Goal: Communication & Community: Answer question/provide support

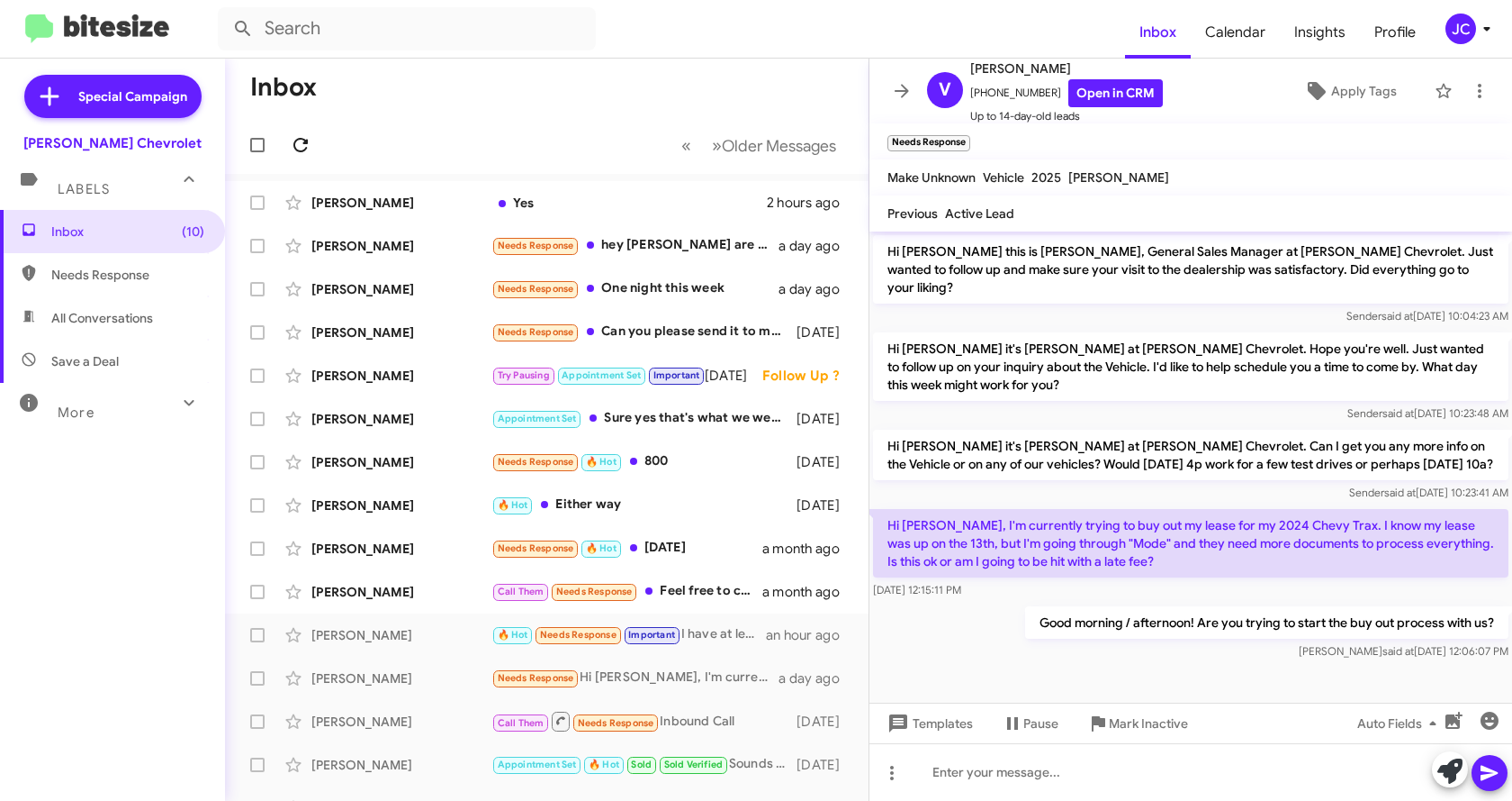
click at [297, 144] on icon at bounding box center [300, 145] width 22 height 22
click at [510, 87] on mat-toolbar-row "Inbox" at bounding box center [547, 87] width 643 height 58
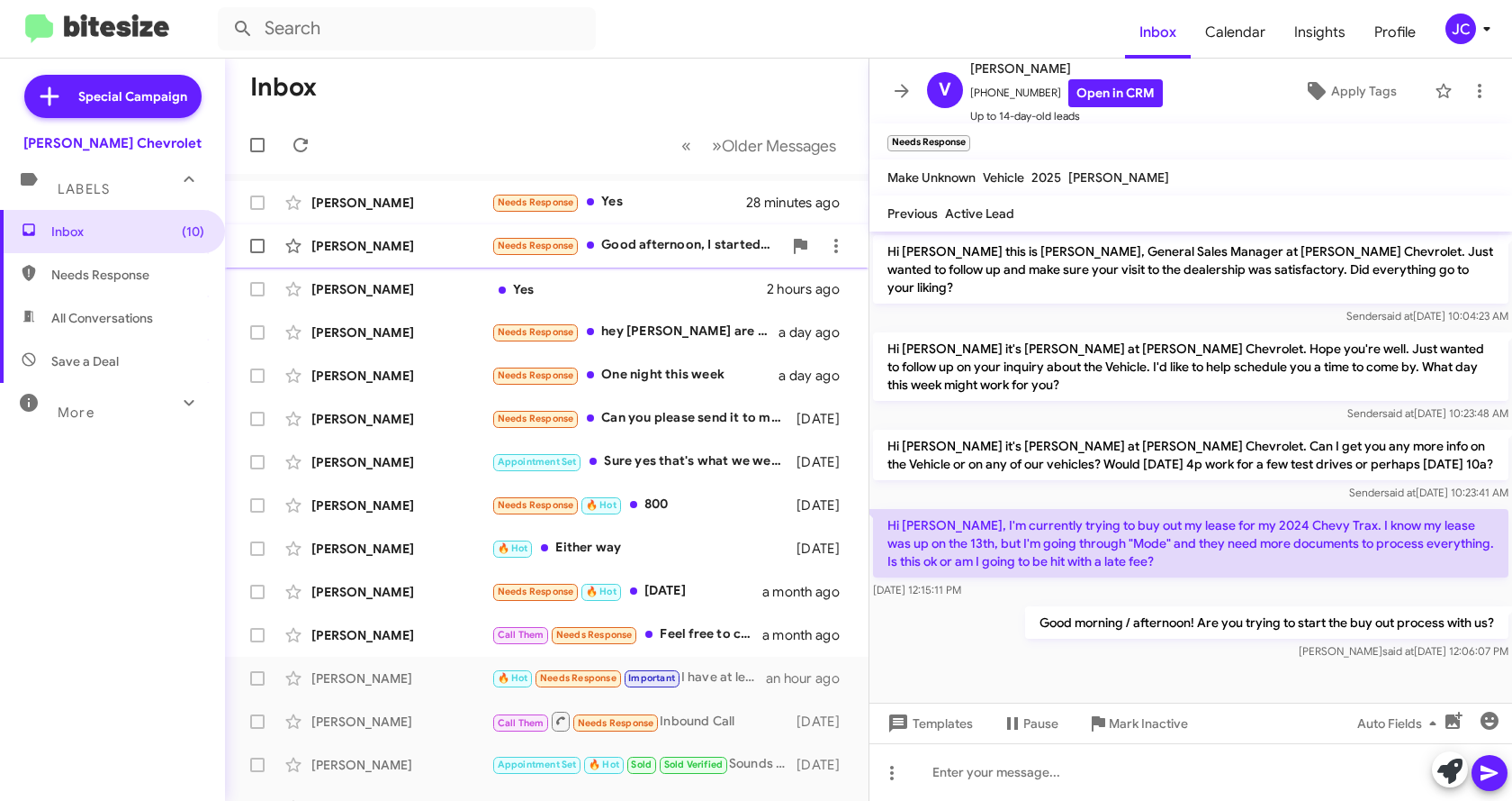
click at [432, 235] on div "[PERSON_NAME] Needs Response Good afternoon, I started the buy out process with…" at bounding box center [547, 246] width 615 height 36
click at [402, 237] on div "[PERSON_NAME]" at bounding box center [402, 246] width 180 height 18
click at [475, 102] on mat-toolbar-row "Inbox" at bounding box center [547, 87] width 643 height 58
click at [905, 87] on icon at bounding box center [902, 90] width 14 height 13
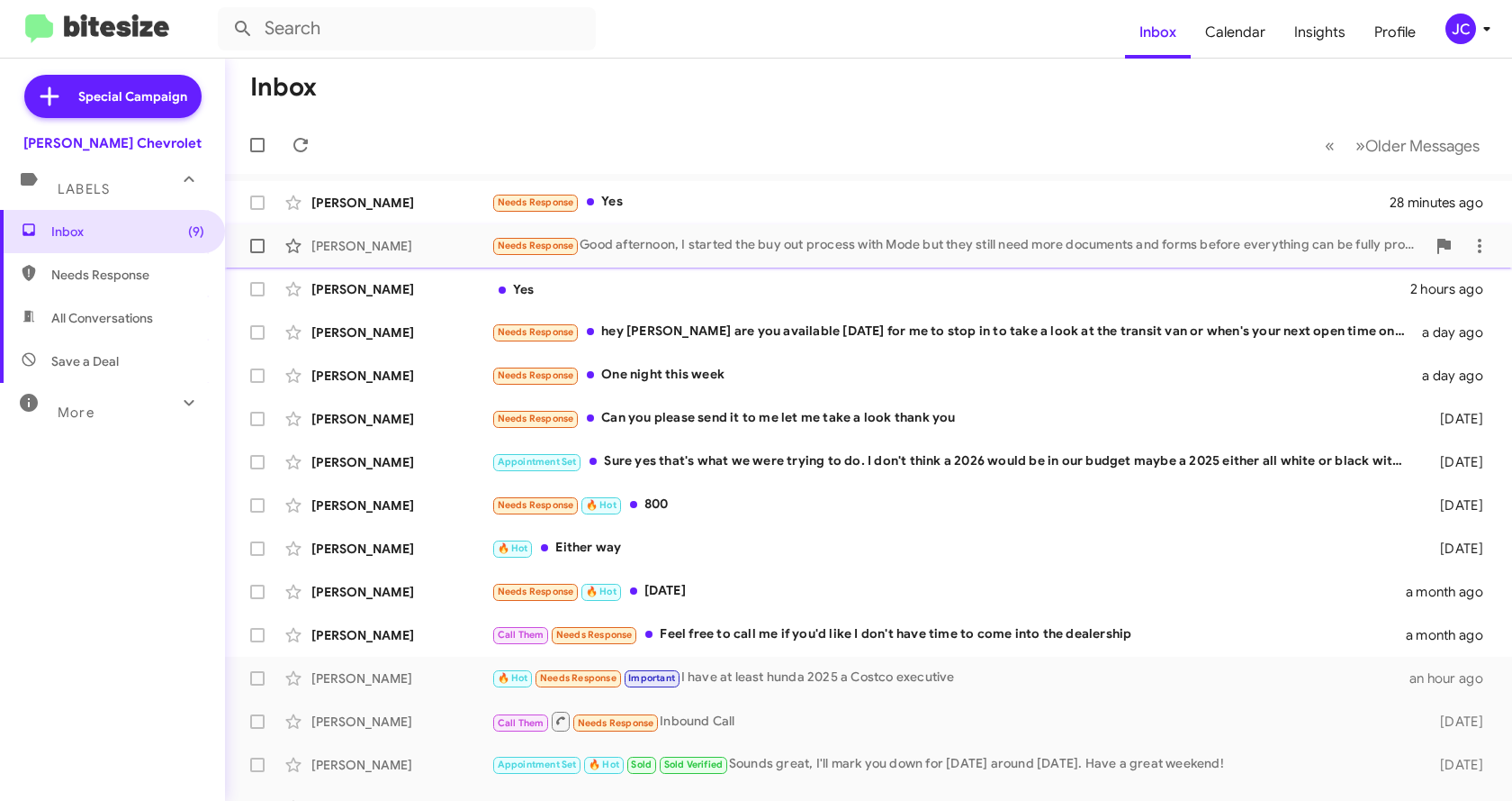
click at [835, 253] on div "Needs Response Good afternoon, I started the buy out process with Mode but they…" at bounding box center [959, 246] width 934 height 21
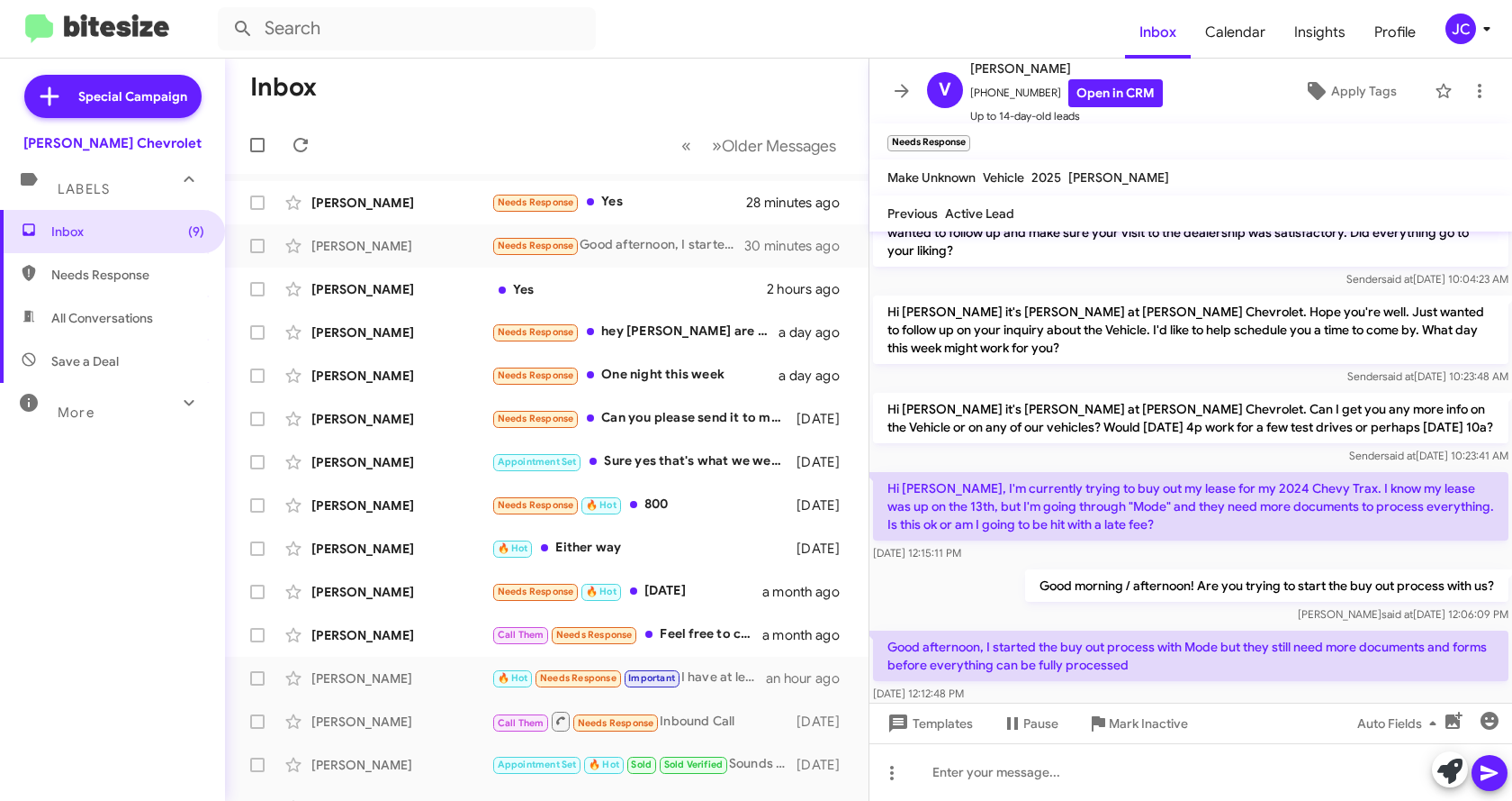
scroll to position [49, 0]
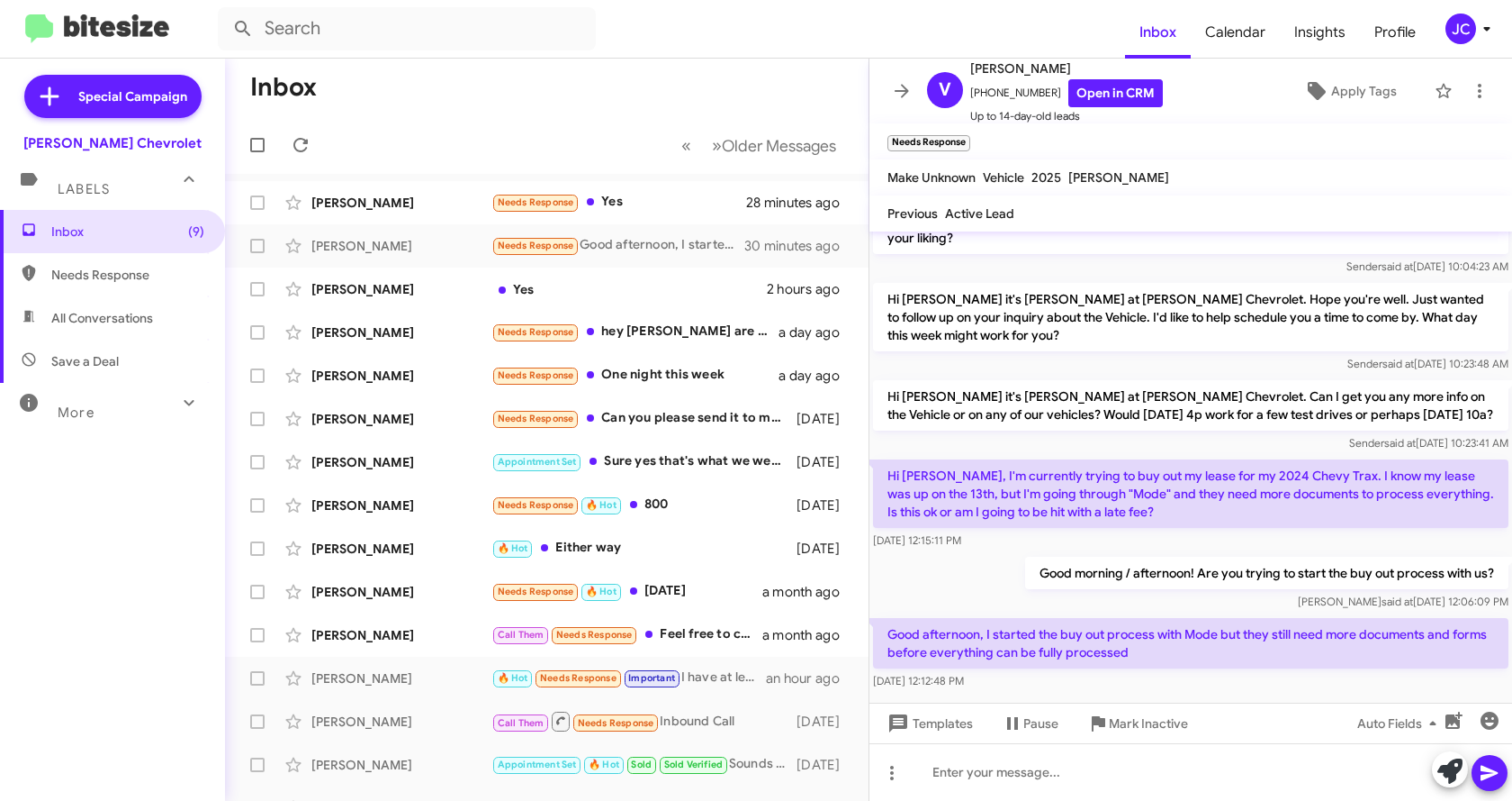
click at [1265, 694] on div at bounding box center [1191, 707] width 642 height 27
click at [1270, 672] on div "[DATE] 12:12:48 PM" at bounding box center [1191, 681] width 636 height 18
click at [1233, 769] on div at bounding box center [1191, 772] width 642 height 58
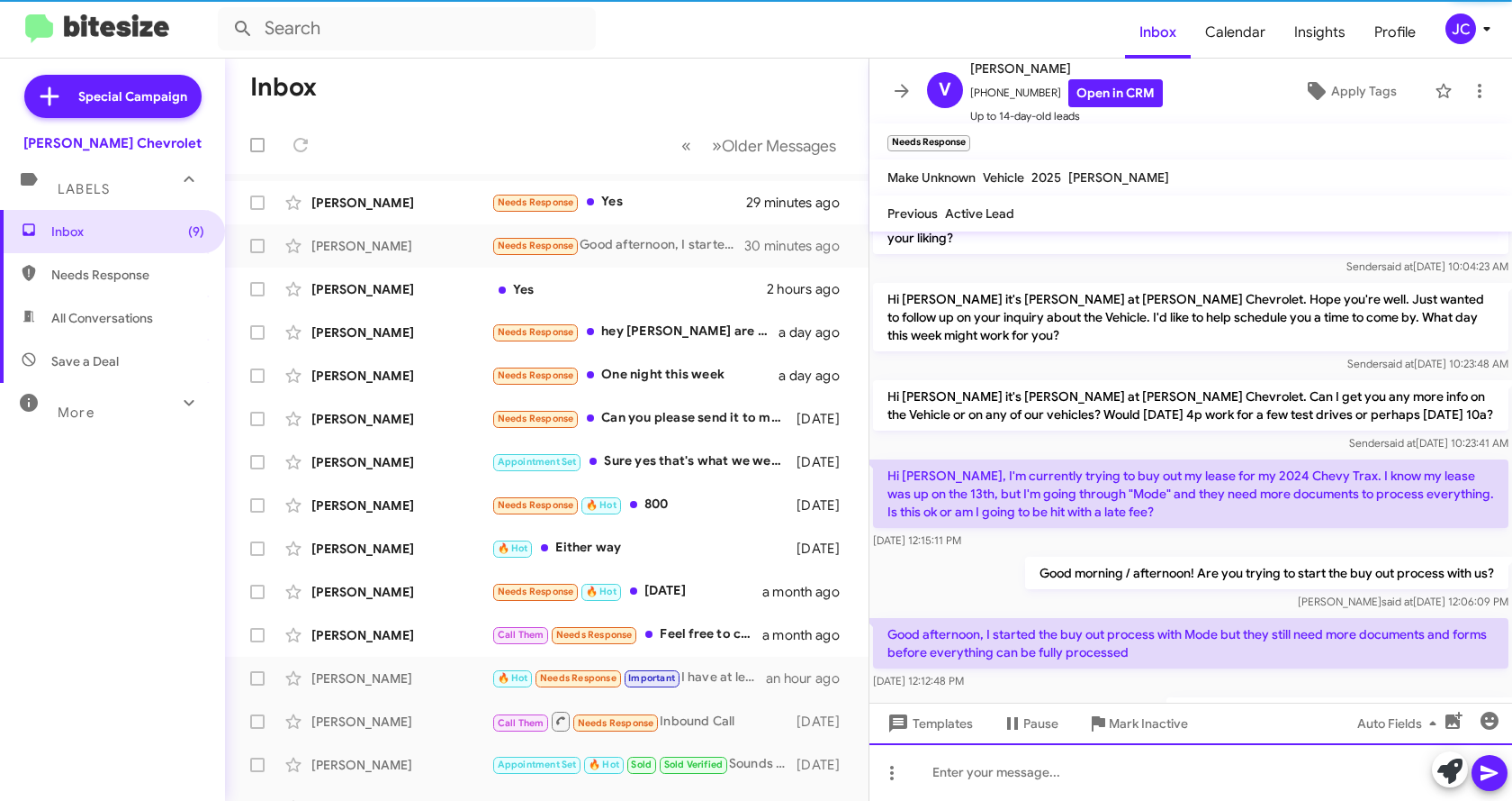
scroll to position [116, 0]
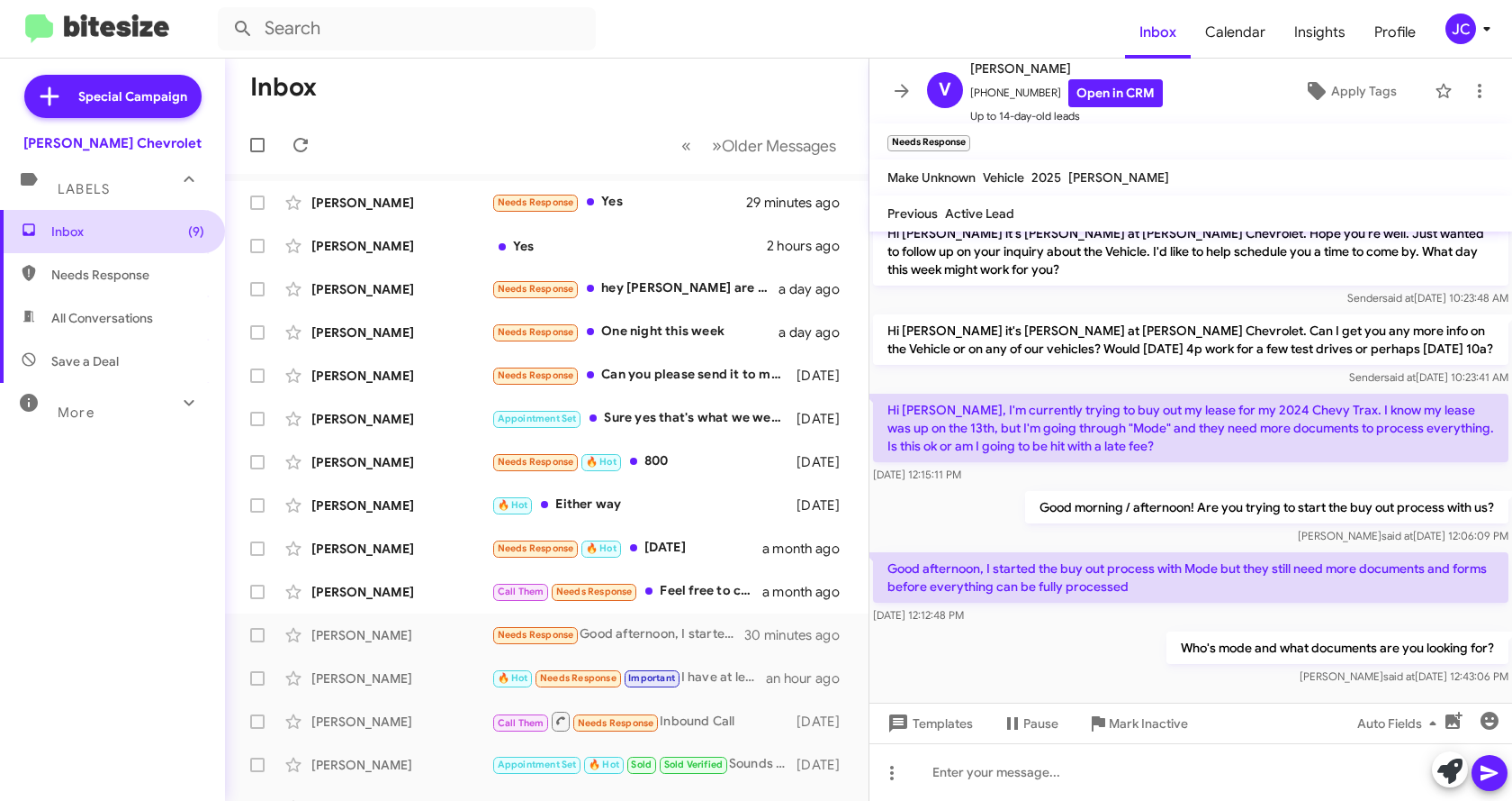
click at [122, 235] on span "Inbox (9)" at bounding box center [128, 231] width 153 height 18
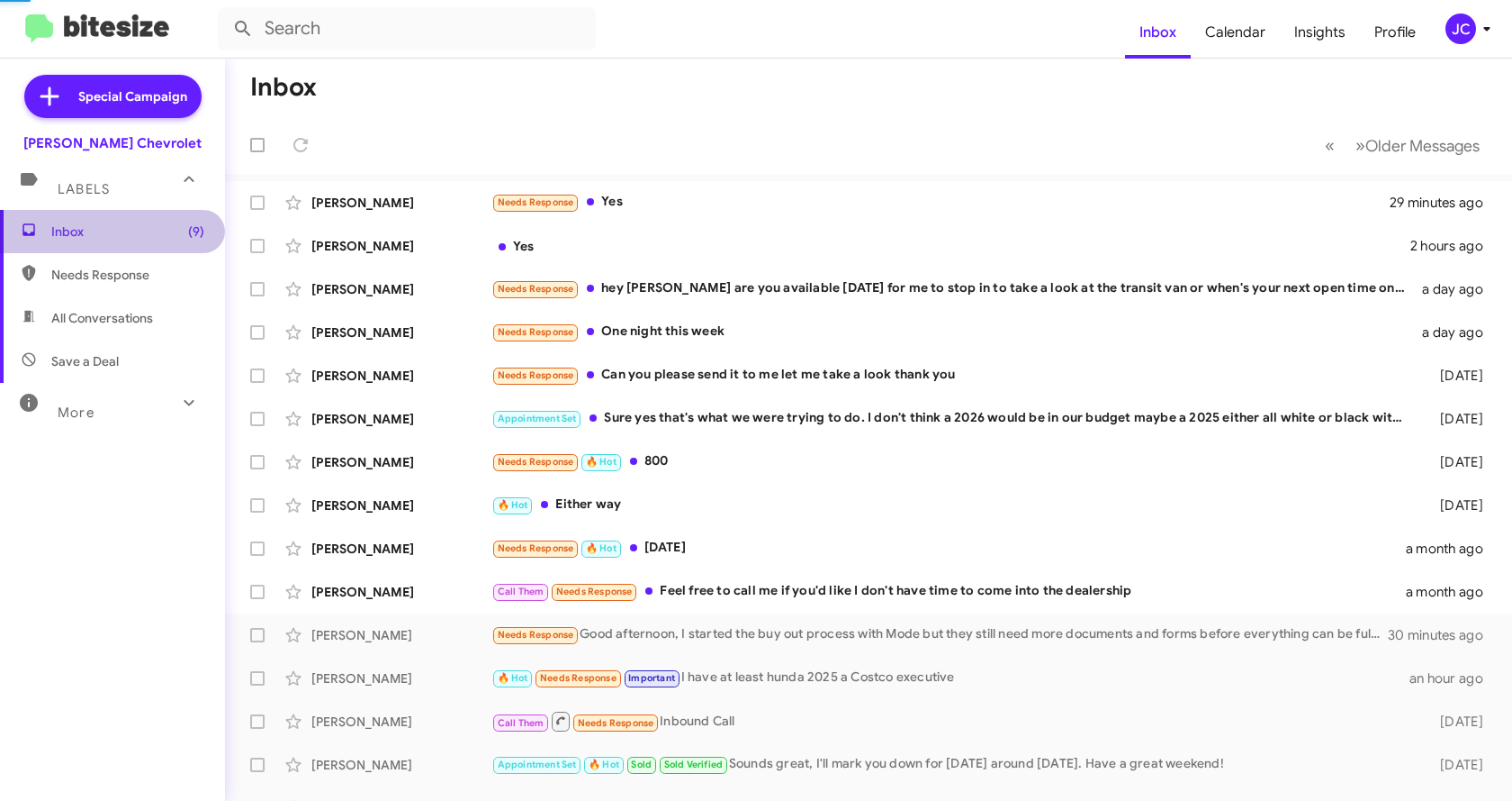
click at [122, 235] on span "Inbox (9)" at bounding box center [128, 231] width 153 height 18
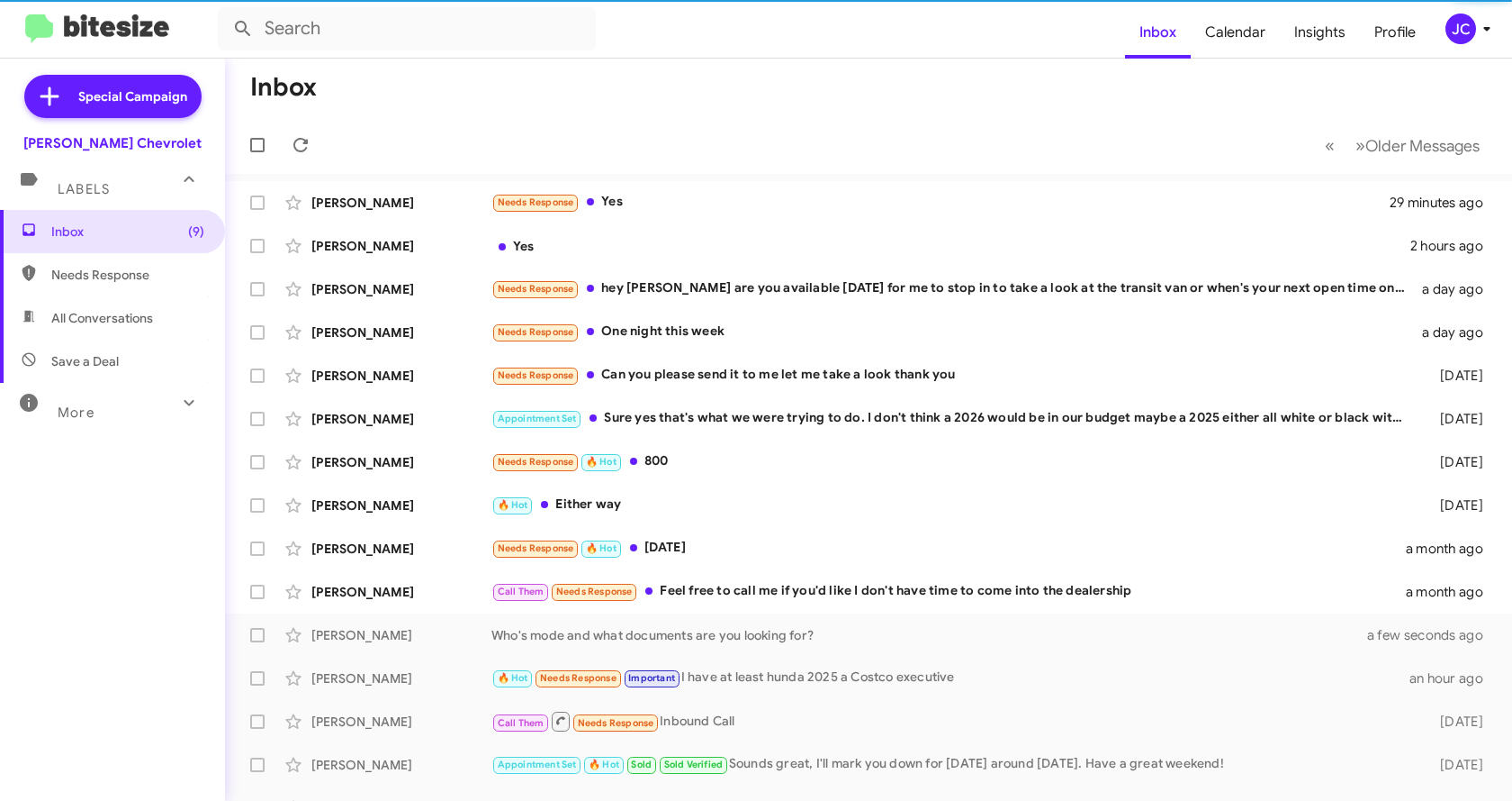
click at [805, 135] on mat-toolbar-row "« Previous » Next Older Messages" at bounding box center [869, 145] width 1287 height 58
